Goal: Task Accomplishment & Management: Manage account settings

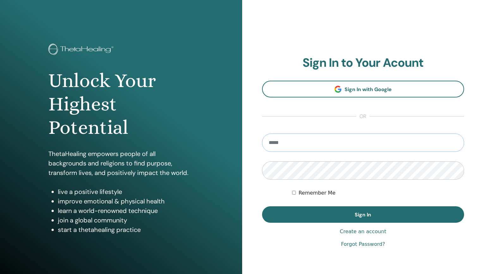
type input "**********"
click at [363, 214] on button "Sign In" at bounding box center [363, 214] width 202 height 16
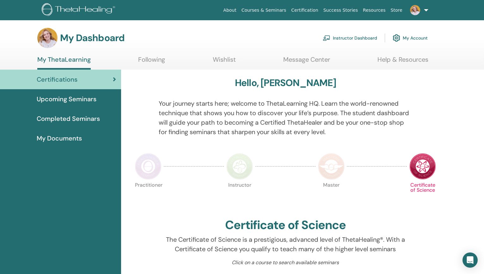
click at [361, 41] on link "Instructor Dashboard" at bounding box center [350, 38] width 54 height 14
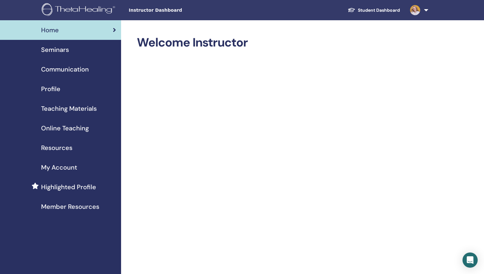
click at [62, 51] on span "Seminars" at bounding box center [55, 49] width 28 height 9
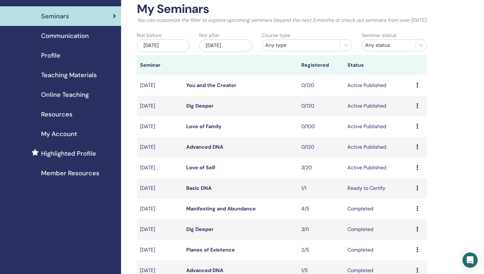
scroll to position [39, 0]
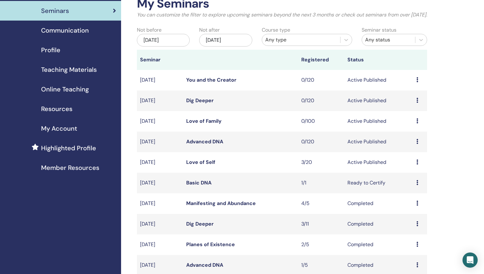
click at [417, 185] on icon at bounding box center [417, 182] width 2 height 5
click at [414, 213] on link "Attendees" at bounding box center [412, 214] width 24 height 7
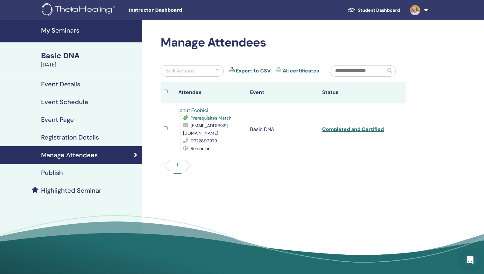
click at [362, 126] on link "Completed and Certified" at bounding box center [353, 129] width 62 height 7
